Goal: Task Accomplishment & Management: Use online tool/utility

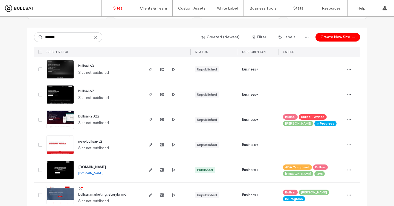
scroll to position [59, 0]
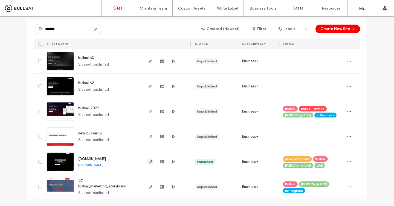
type input "*******"
click at [148, 161] on icon "button" at bounding box center [150, 162] width 4 height 4
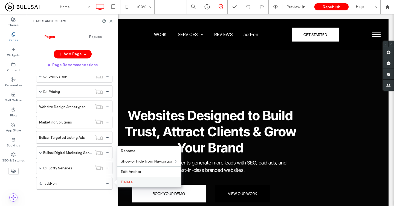
click at [121, 182] on span "Delete" at bounding box center [127, 182] width 12 height 5
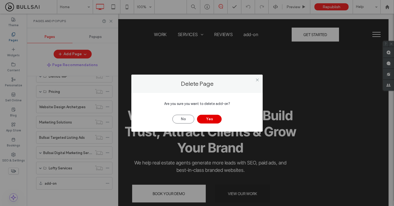
click at [208, 117] on button "Yes" at bounding box center [209, 119] width 25 height 9
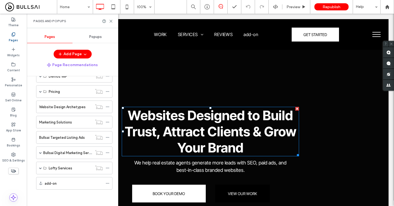
scroll to position [307, 0]
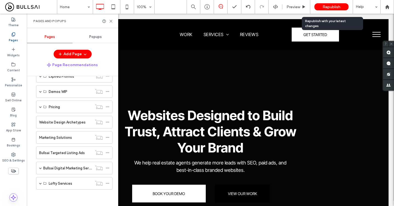
click at [338, 5] on span "Republish" at bounding box center [331, 7] width 18 height 5
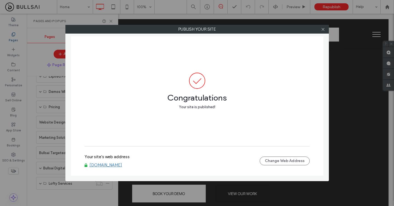
click at [105, 165] on link "[DOMAIN_NAME]" at bounding box center [105, 165] width 33 height 5
click at [325, 30] on div at bounding box center [323, 29] width 8 height 8
click at [324, 30] on icon at bounding box center [323, 29] width 4 height 4
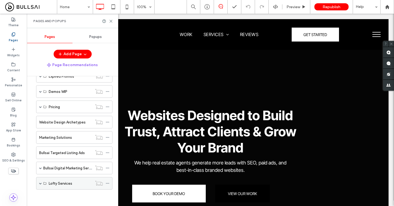
click at [40, 184] on span at bounding box center [40, 183] width 3 height 3
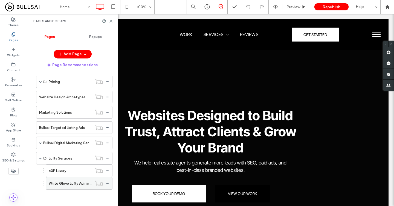
click at [54, 184] on label "White Glove Lofty Admin & Maintenance" at bounding box center [82, 184] width 66 height 10
click at [111, 20] on icon at bounding box center [111, 21] width 4 height 4
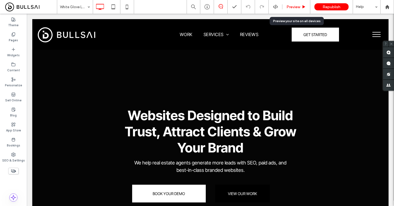
click at [301, 5] on div "Preview" at bounding box center [296, 7] width 28 height 5
